Goal: Task Accomplishment & Management: Manage account settings

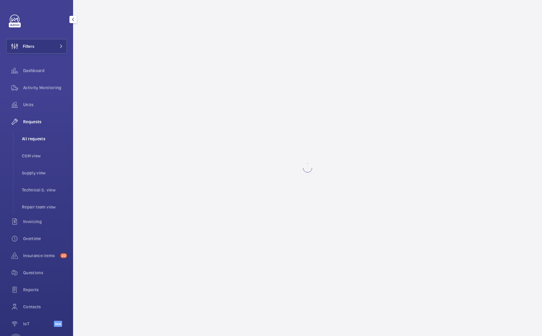
click at [50, 142] on li "All requests" at bounding box center [42, 139] width 50 height 15
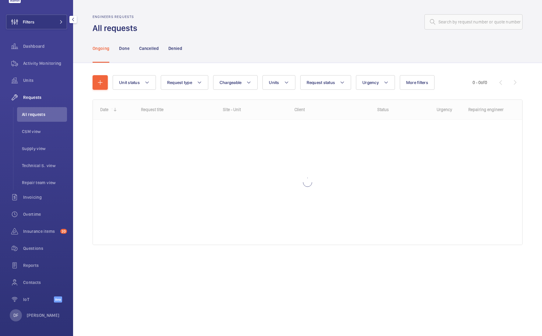
scroll to position [24, 0]
click at [34, 311] on div "DF [PERSON_NAME]" at bounding box center [35, 316] width 50 height 12
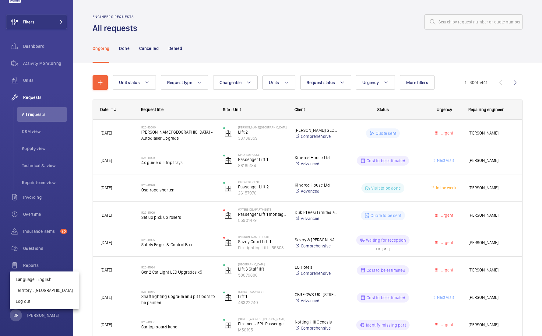
click at [249, 98] on div at bounding box center [271, 168] width 542 height 336
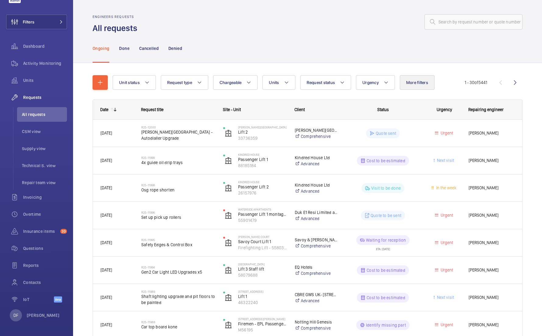
click at [430, 86] on button "More filters" at bounding box center [417, 82] width 35 height 15
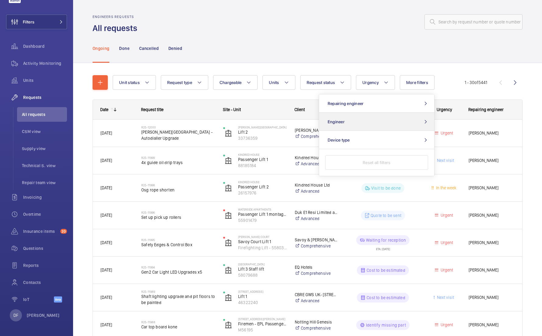
drag, startPoint x: 342, startPoint y: 132, endPoint x: 344, endPoint y: 122, distance: 10.2
click at [344, 122] on div "Repairing engineer Engineer Device type Reset all filters" at bounding box center [377, 135] width 116 height 82
click at [344, 122] on span "Engineer" at bounding box center [336, 121] width 17 height 5
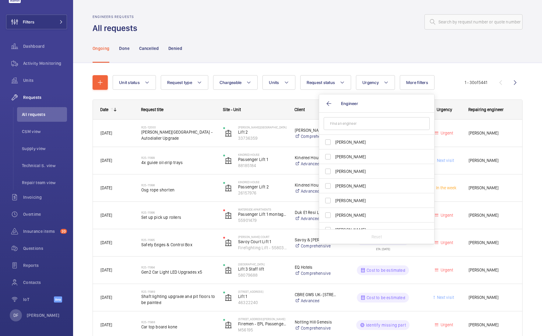
click at [241, 103] on div "Site - Unit" at bounding box center [252, 110] width 72 height 20
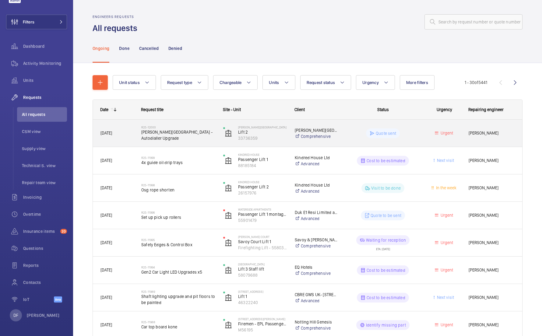
click at [206, 136] on span "[PERSON_NAME][GEOGRAPHIC_DATA] - Autodialler Upgrade" at bounding box center [178, 135] width 74 height 12
